Goal: Book appointment/travel/reservation

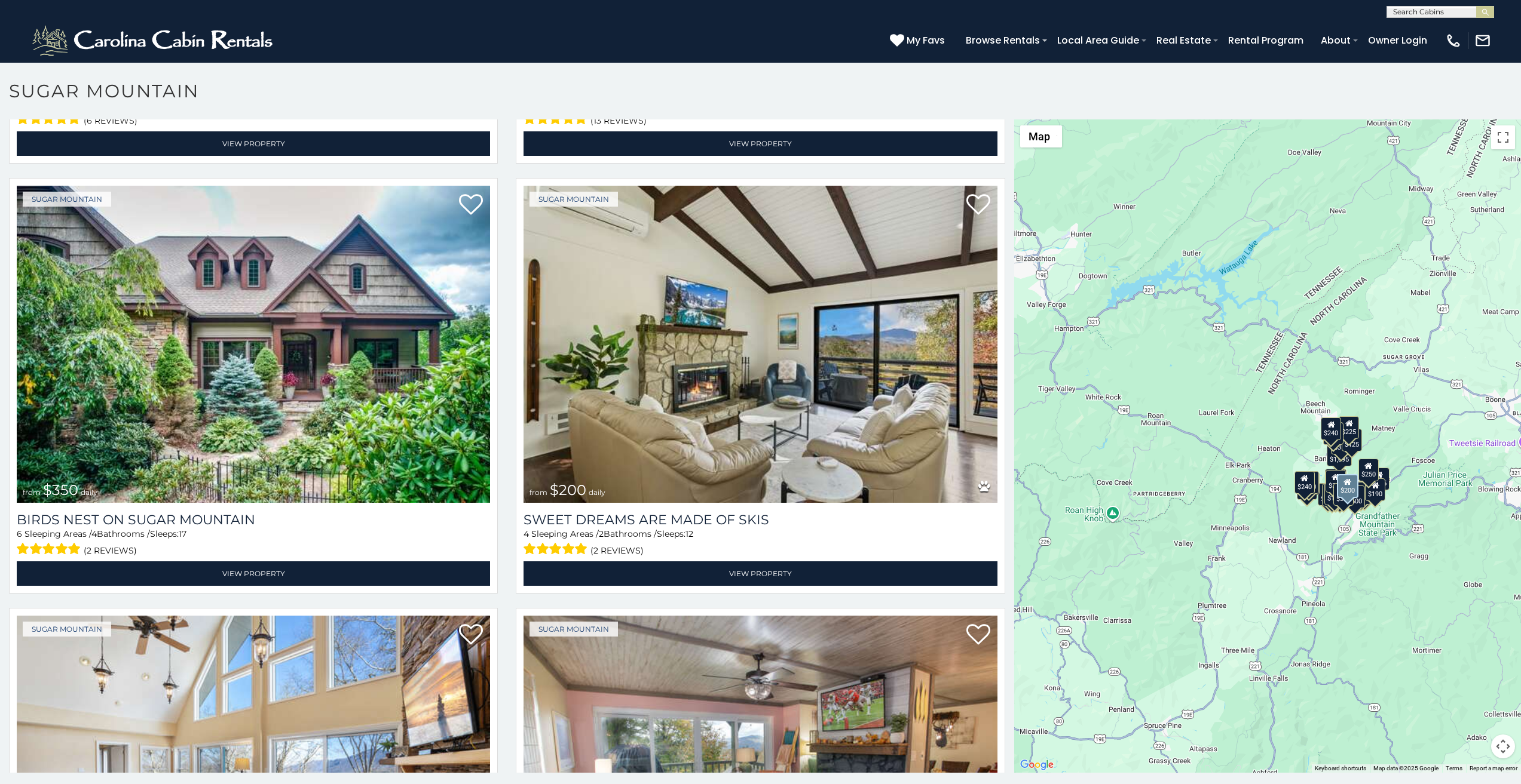
scroll to position [423, 0]
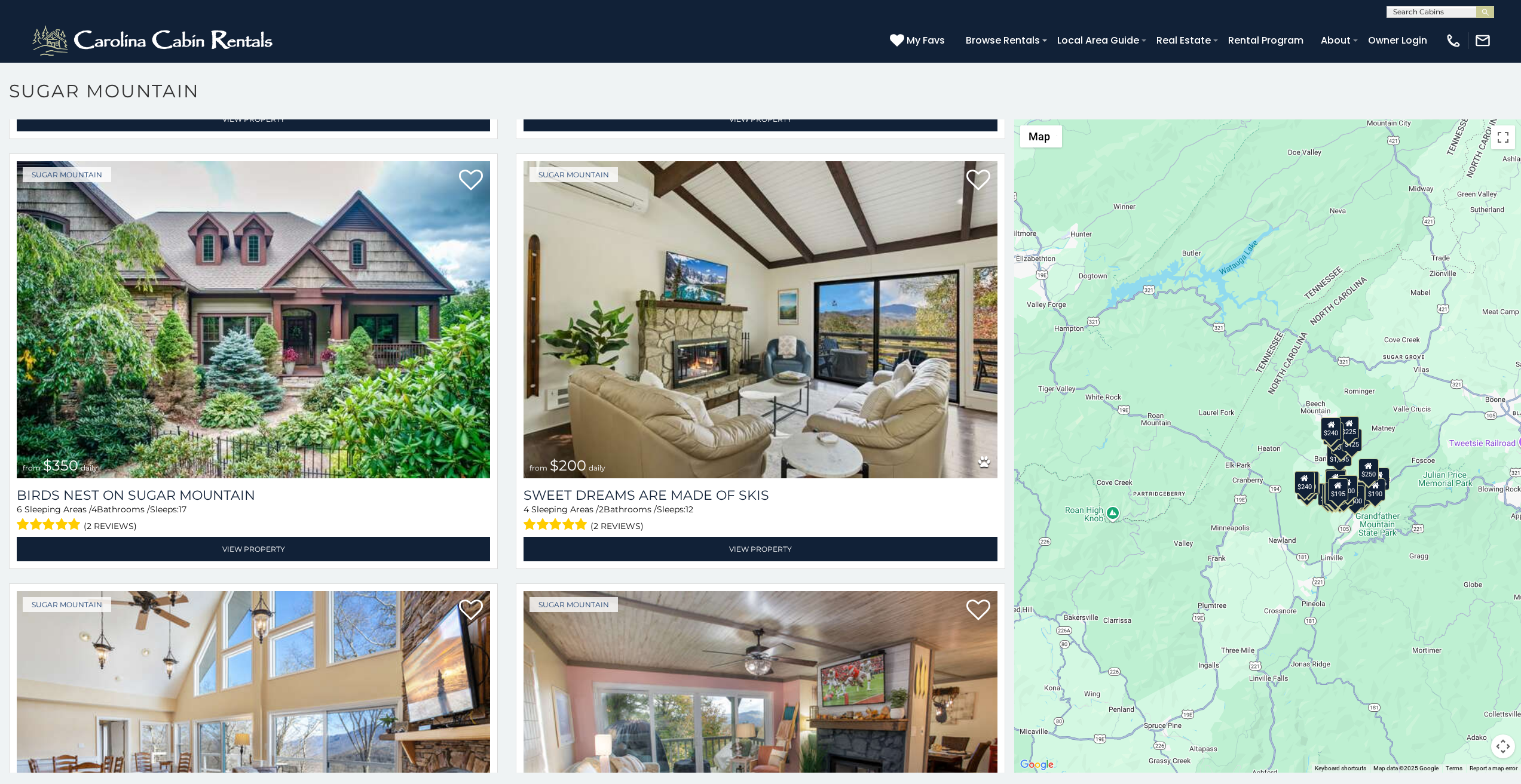
click at [111, 781] on p at bounding box center [760, 452] width 1521 height 666
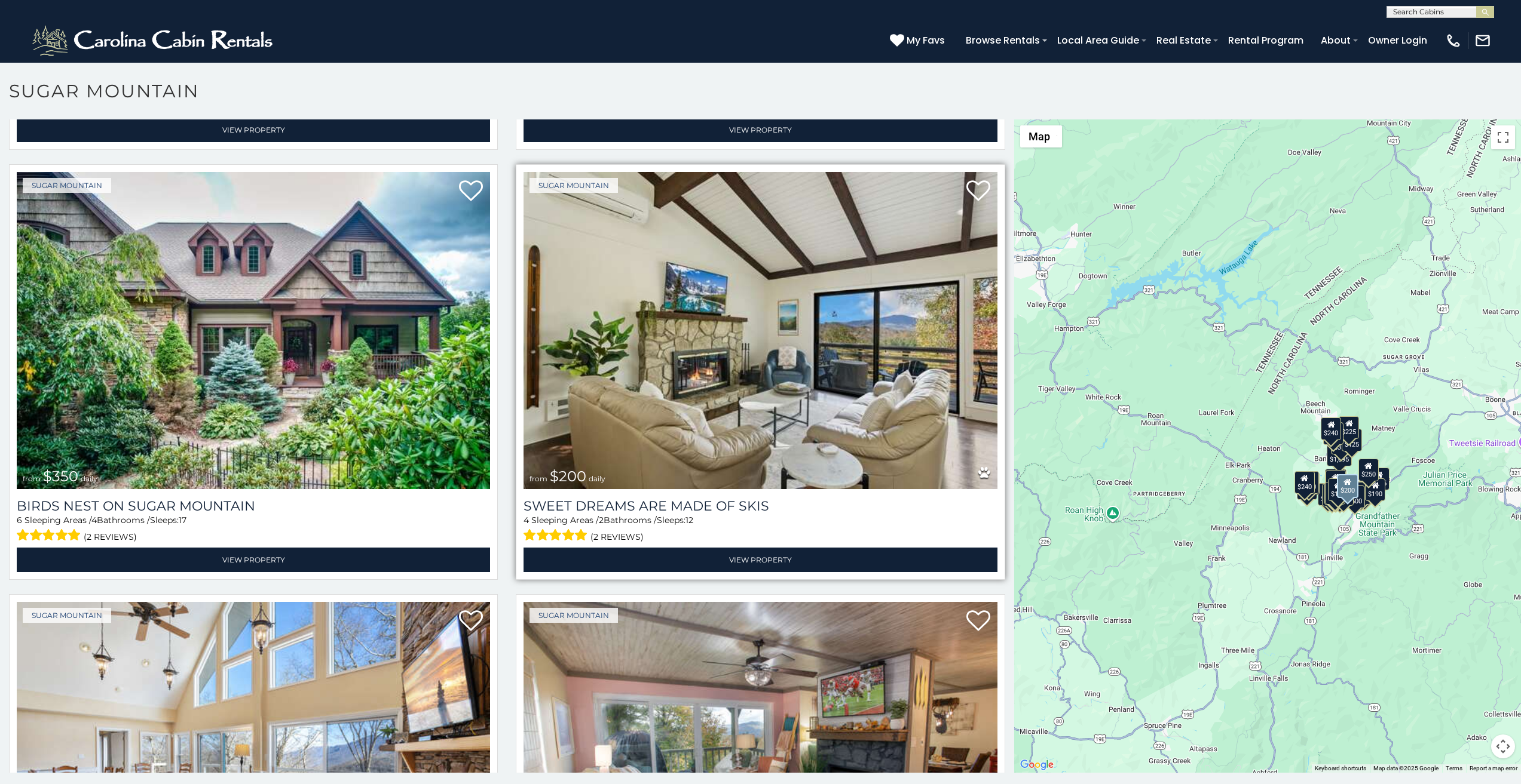
scroll to position [373, 0]
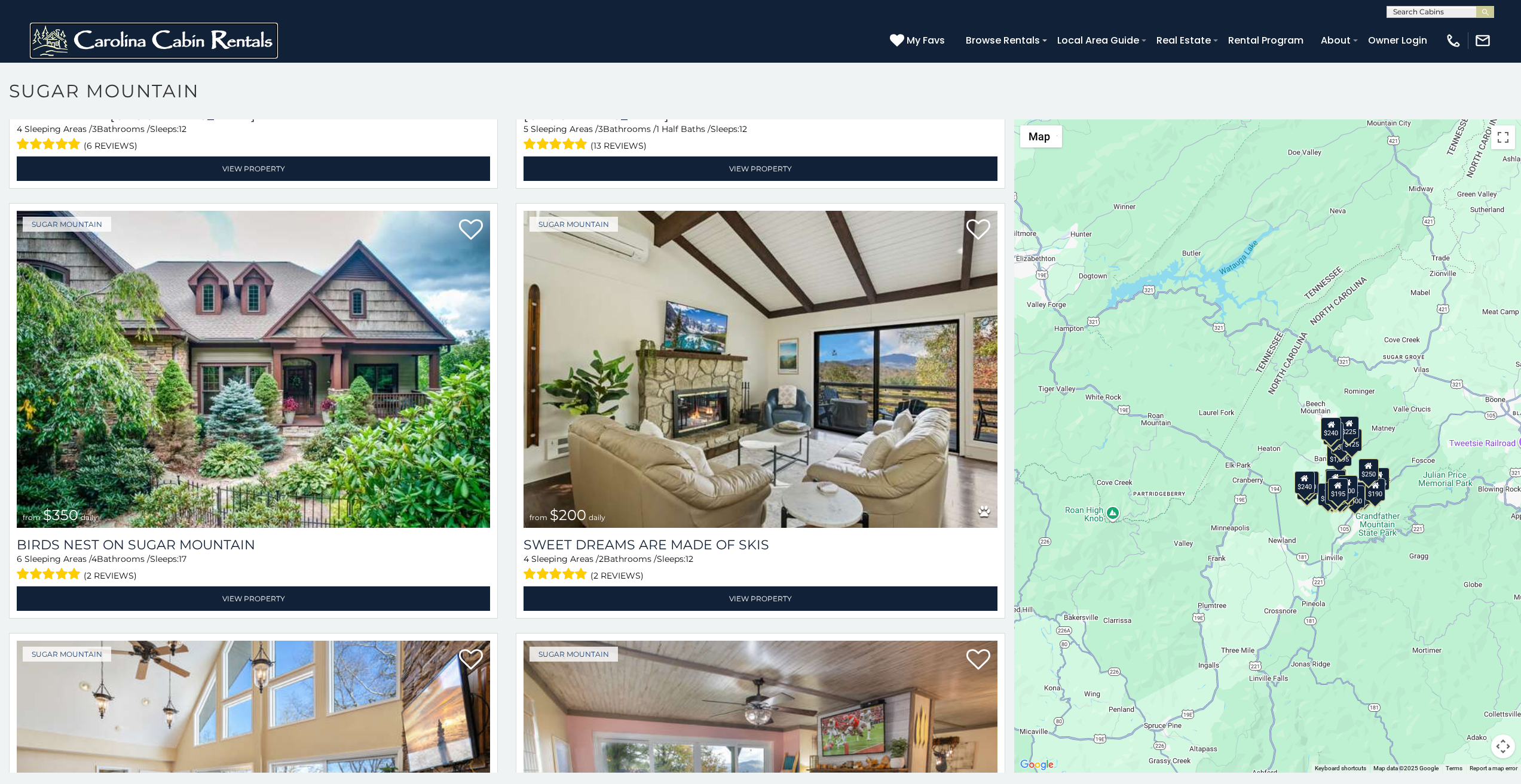
click at [57, 39] on img at bounding box center [153, 40] width 248 height 36
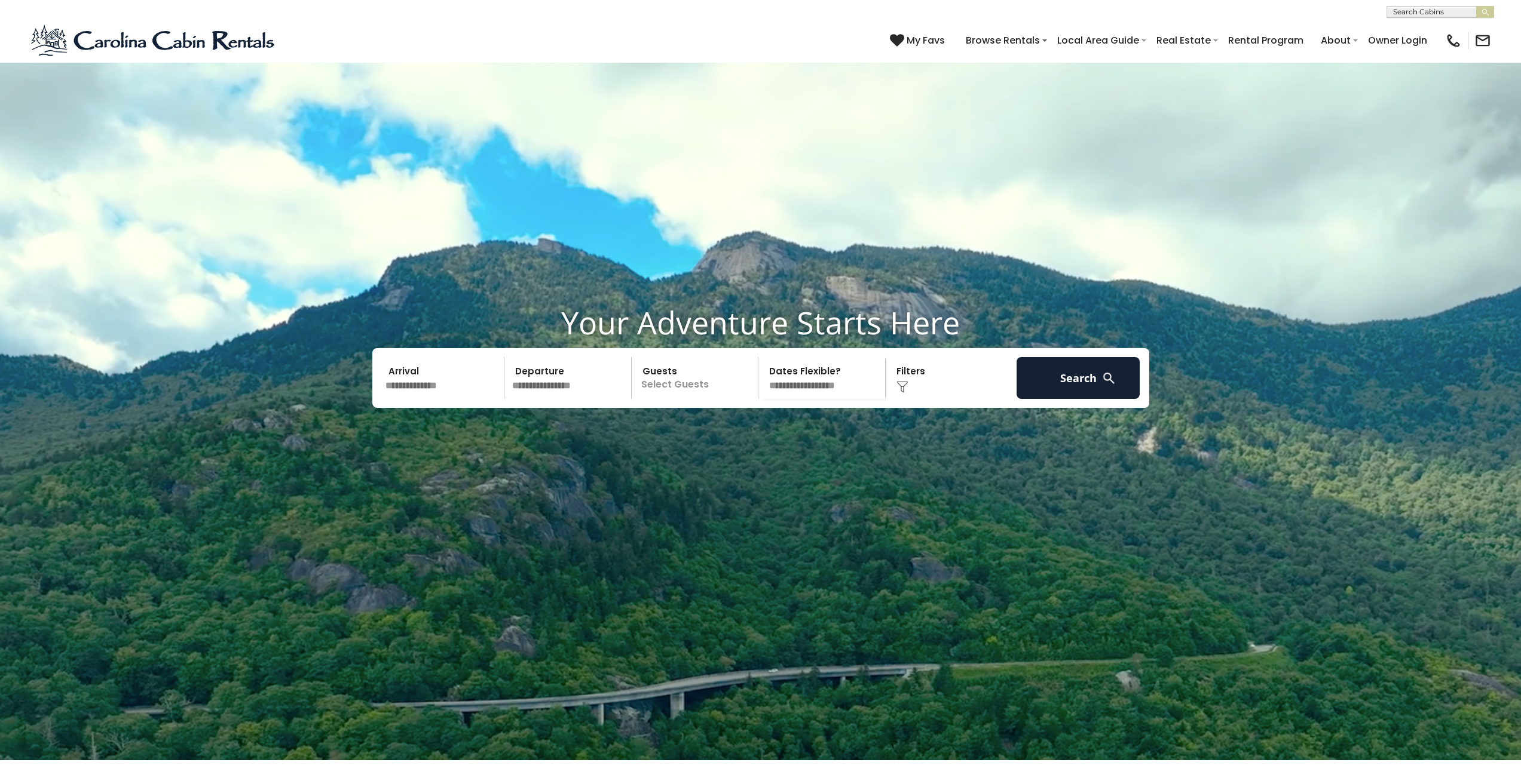
scroll to position [686, 0]
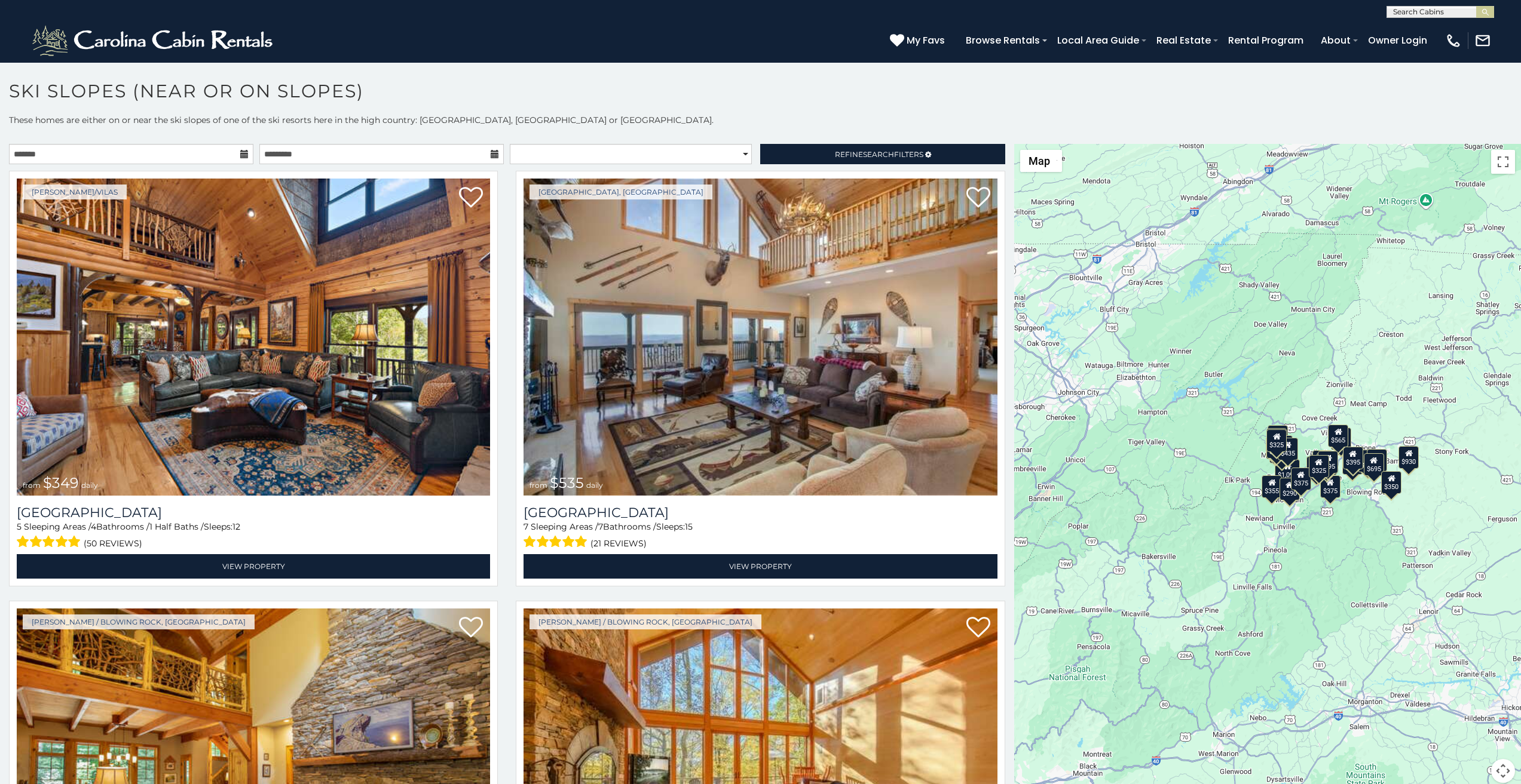
click at [520, 106] on h1 "Ski Slopes (Near or On Slopes)" at bounding box center [760, 97] width 1521 height 34
click at [1489, 10] on img "submit" at bounding box center [1485, 12] width 9 height 9
